Goal: Find specific page/section

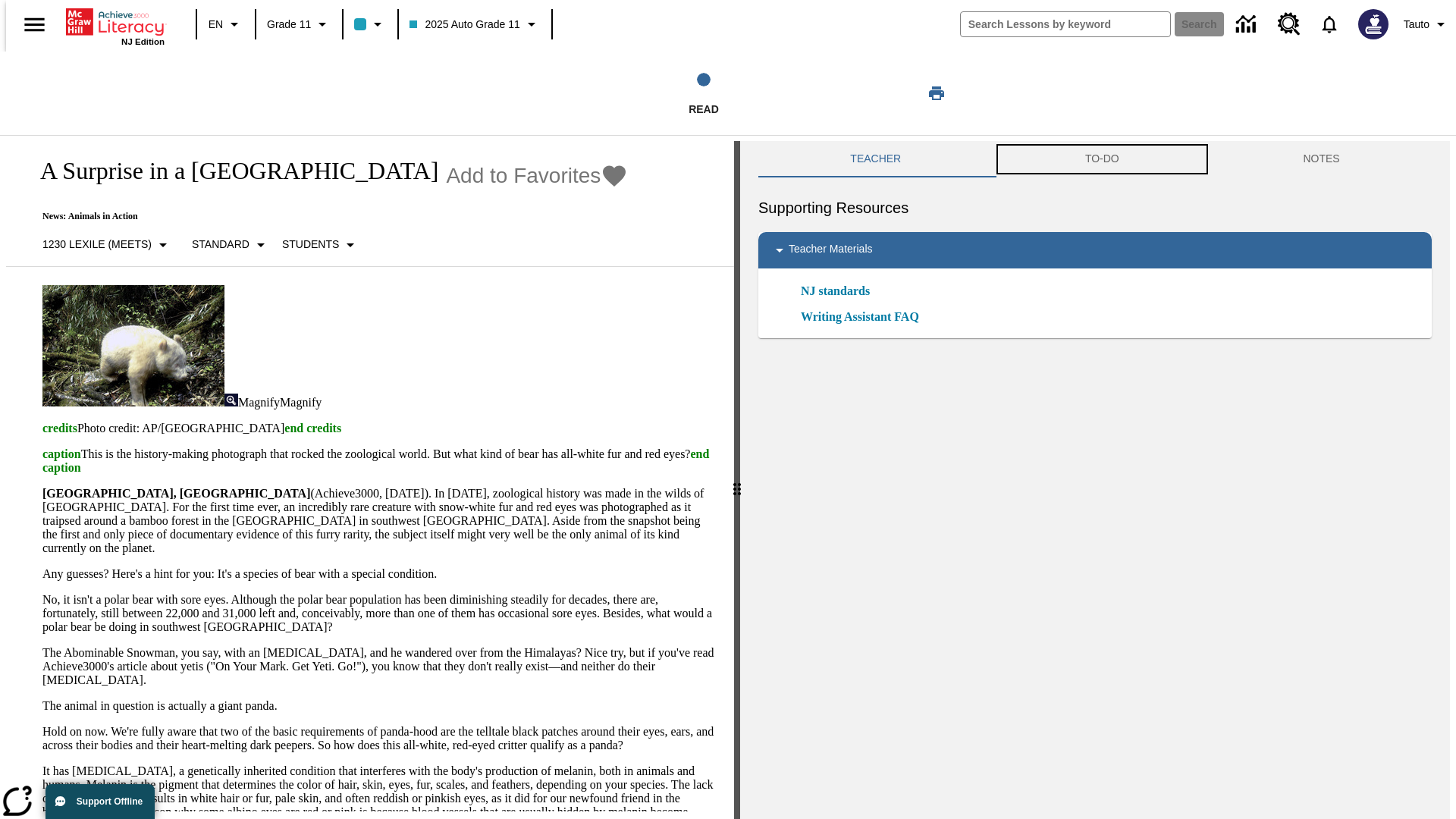
click at [1102, 159] on button "TO-DO" at bounding box center [1103, 159] width 218 height 36
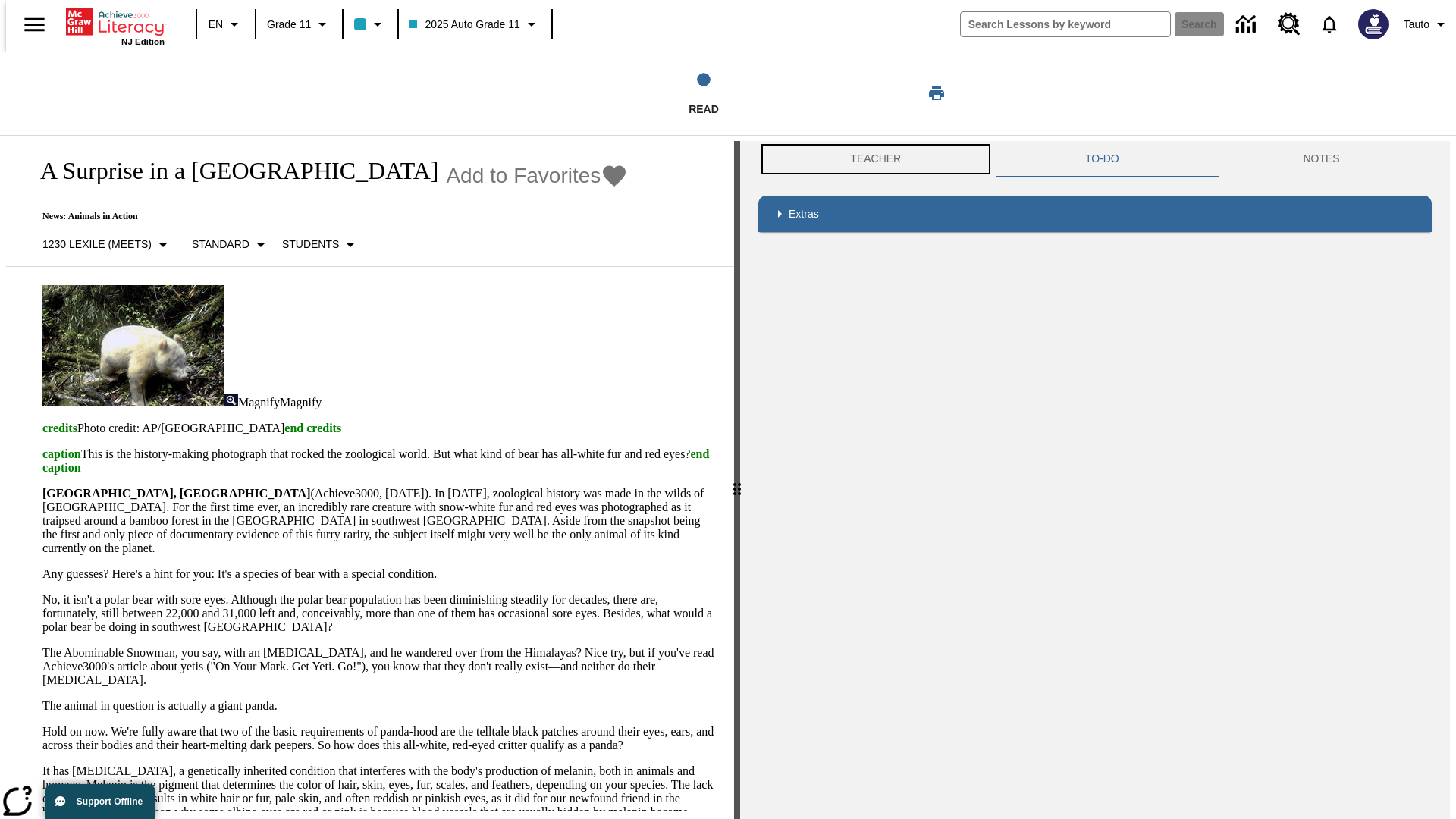
click at [871, 159] on button "Teacher" at bounding box center [876, 159] width 235 height 36
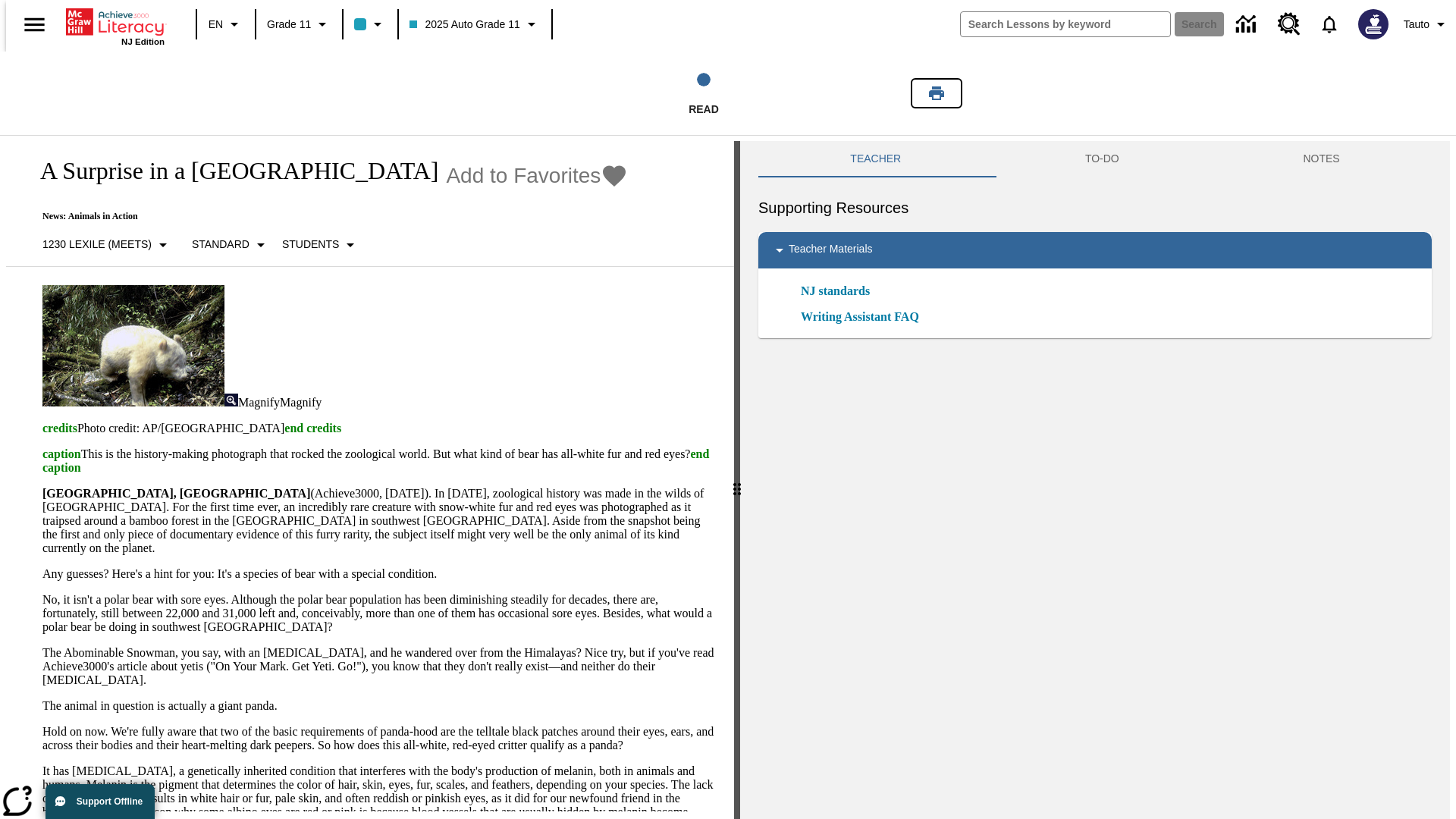
click at [937, 93] on icon "Print" at bounding box center [937, 94] width 15 height 14
